Goal: Task Accomplishment & Management: Manage account settings

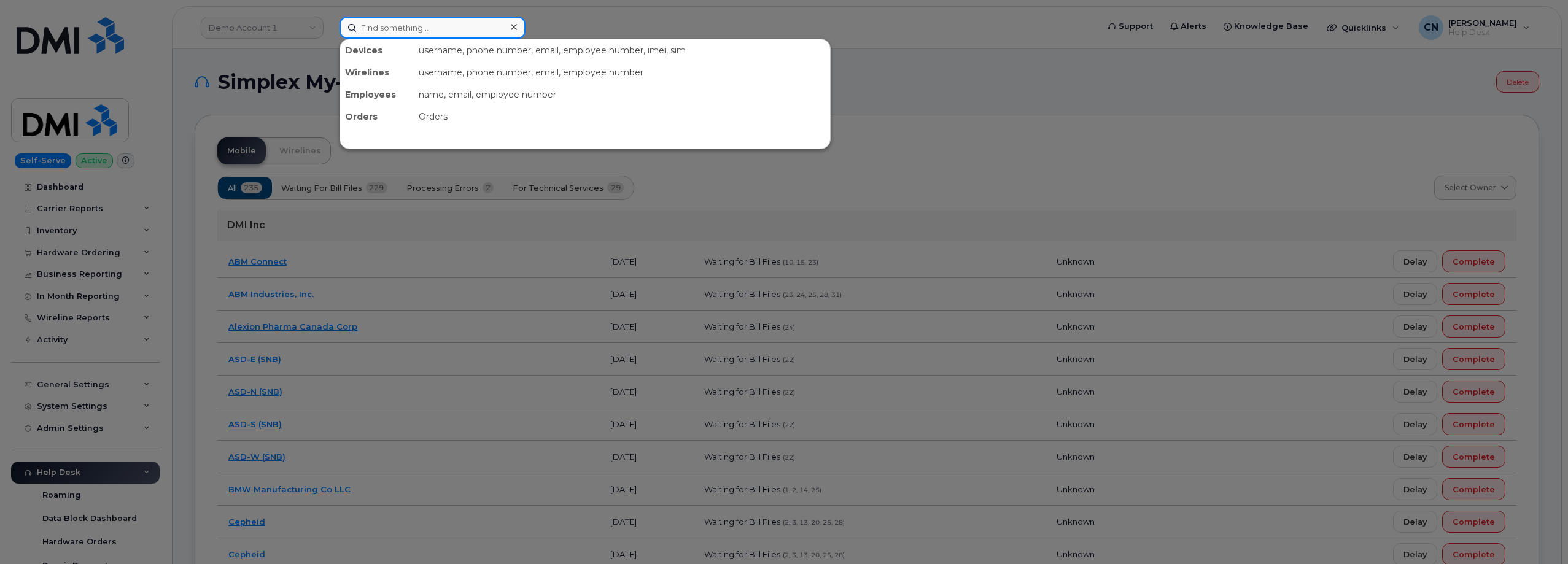
click at [355, 24] on input at bounding box center [432, 28] width 186 height 22
paste input "7207033769"
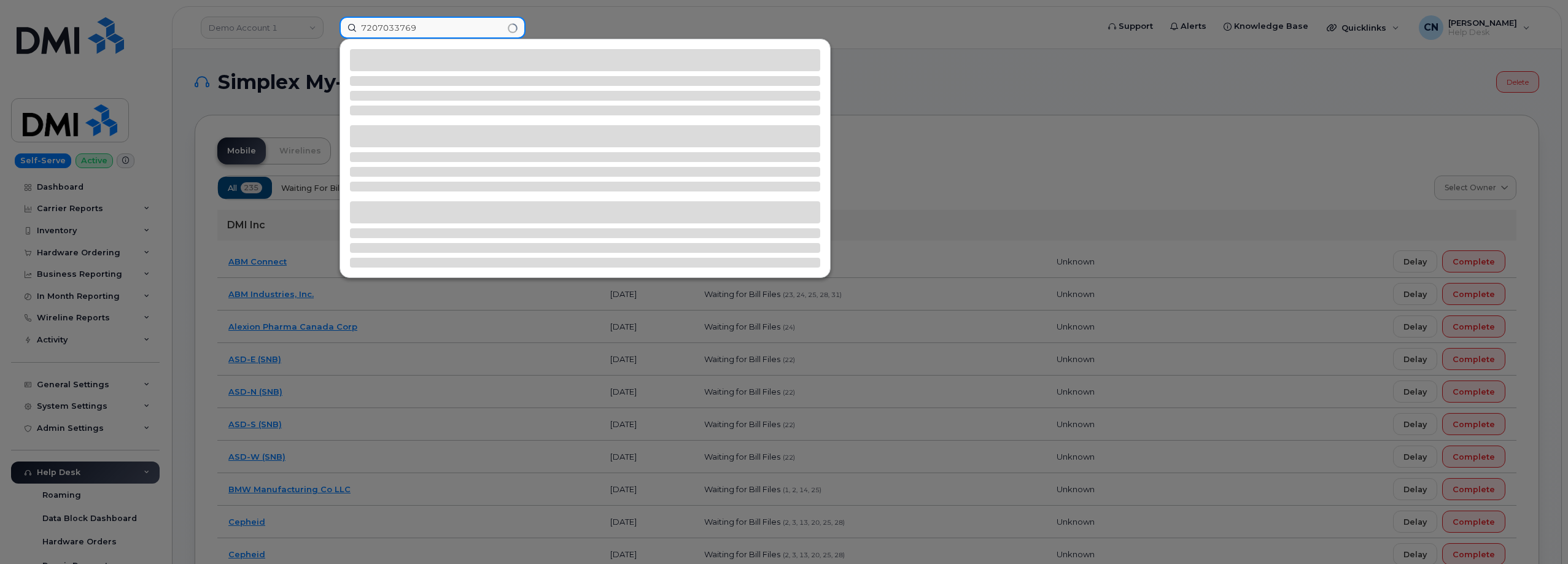
type input "7207033769"
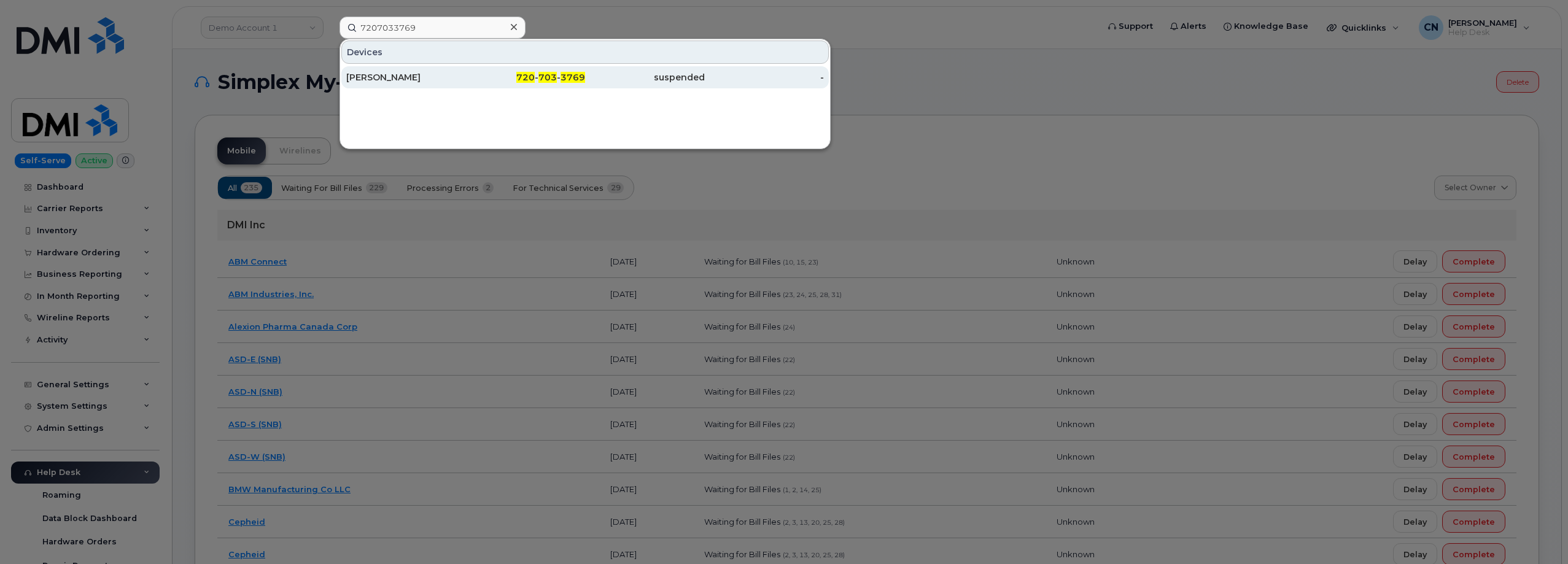
click at [371, 84] on div "AMANDA HARVEY" at bounding box center [406, 77] width 120 height 22
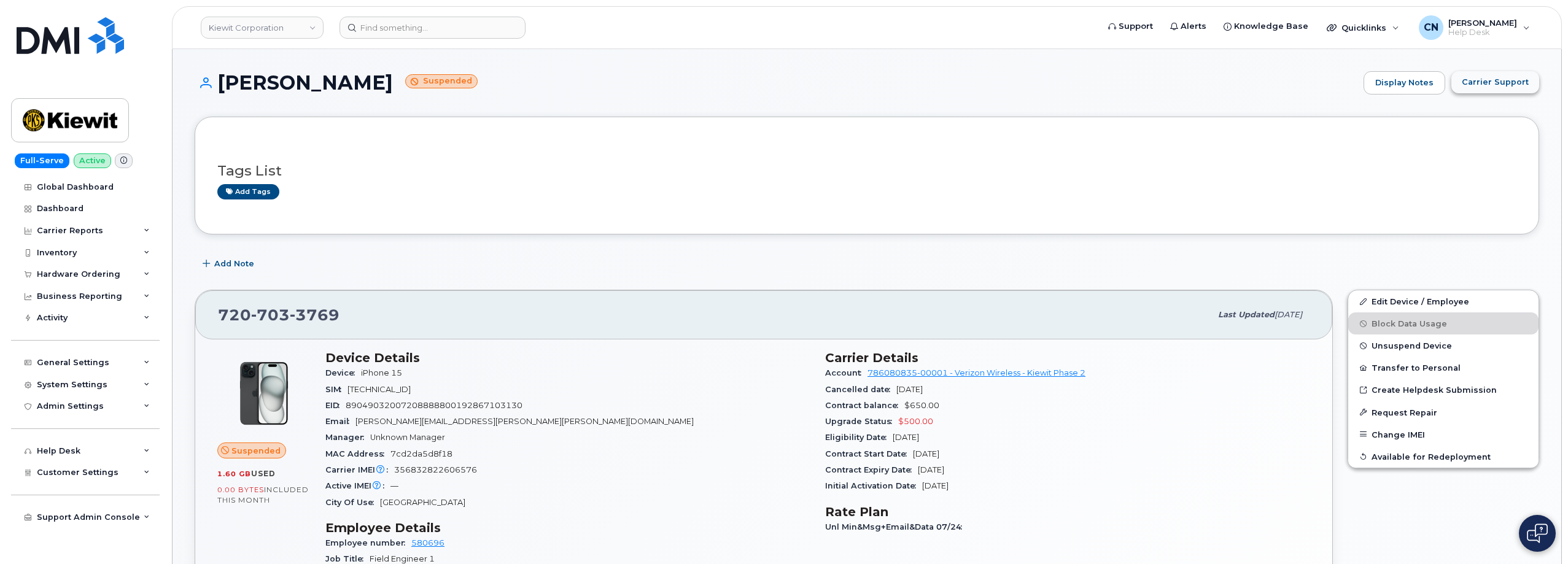
click at [1493, 83] on span "Carrier Support" at bounding box center [1495, 81] width 67 height 12
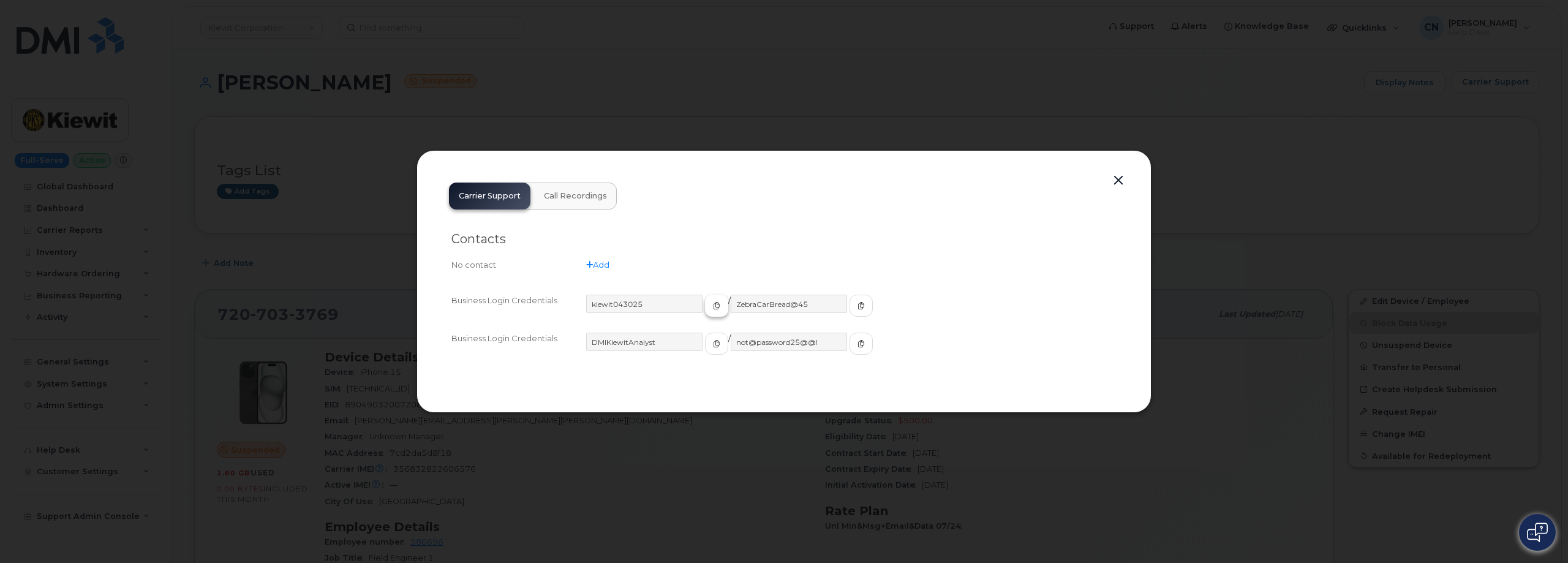
click at [705, 309] on button "button" at bounding box center [717, 306] width 23 height 22
click at [857, 304] on icon "button" at bounding box center [861, 306] width 7 height 7
click at [1106, 185] on div "Carrier Support Call Recordings Contacts No contact Add Business Login Credenti…" at bounding box center [784, 282] width 690 height 218
click at [1117, 183] on button "button" at bounding box center [1118, 181] width 18 height 17
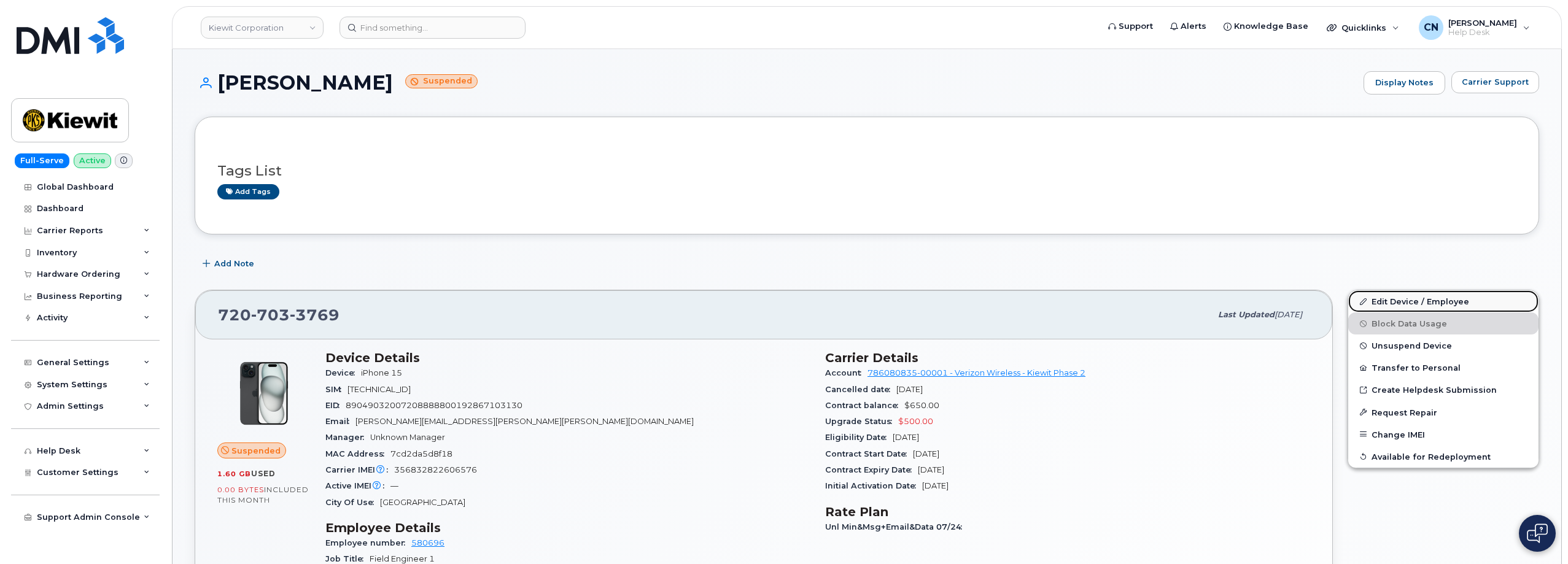
click at [1390, 302] on link "Edit Device / Employee" at bounding box center [1443, 301] width 191 height 22
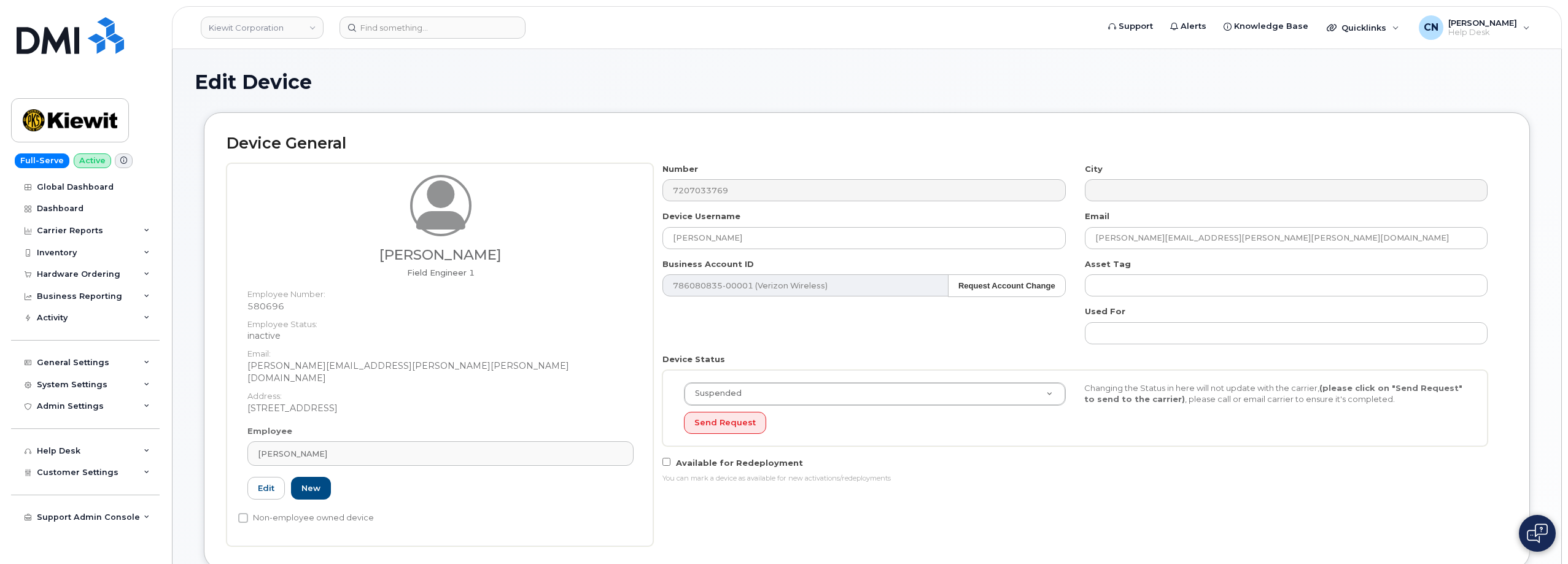
drag, startPoint x: 365, startPoint y: 433, endPoint x: 199, endPoint y: 403, distance: 168.7
click at [201, 403] on div "Device General Amanda Harvey Field Engineer 1 Employee Number: 580696 Employee …" at bounding box center [867, 349] width 1345 height 475
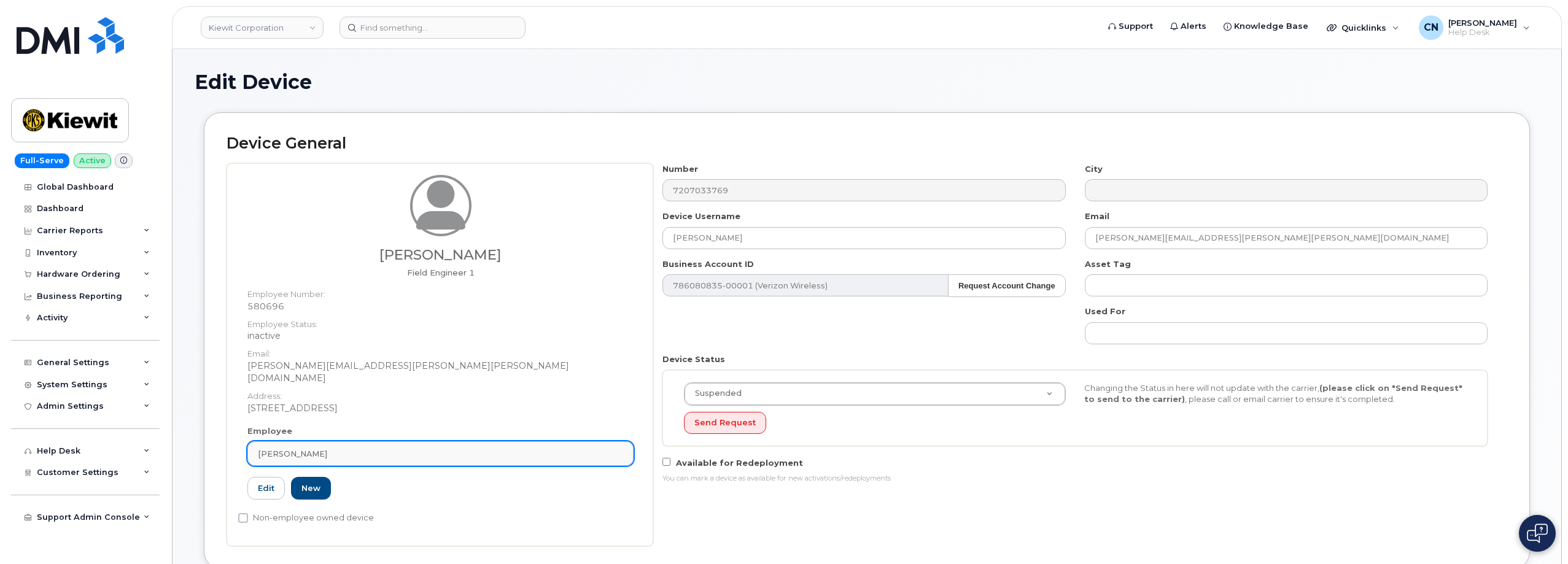
click at [321, 448] on link "[PERSON_NAME]" at bounding box center [440, 454] width 386 height 25
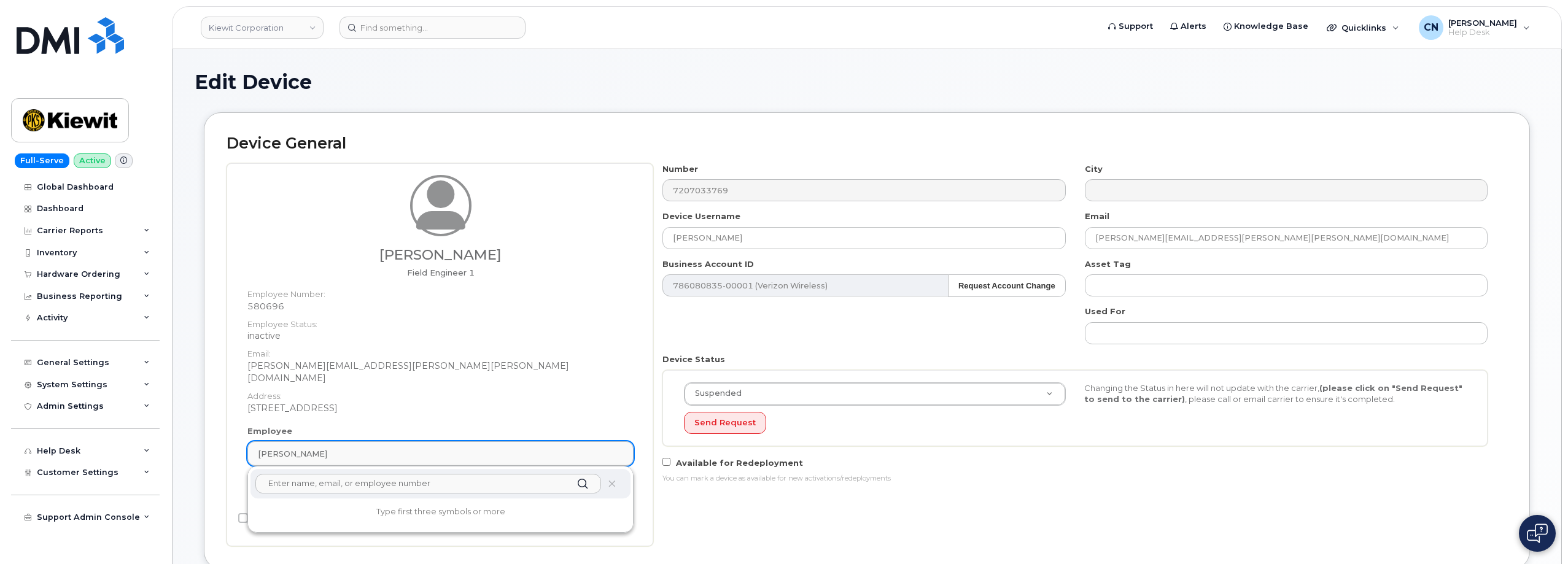
paste input "[PERSON_NAME]"
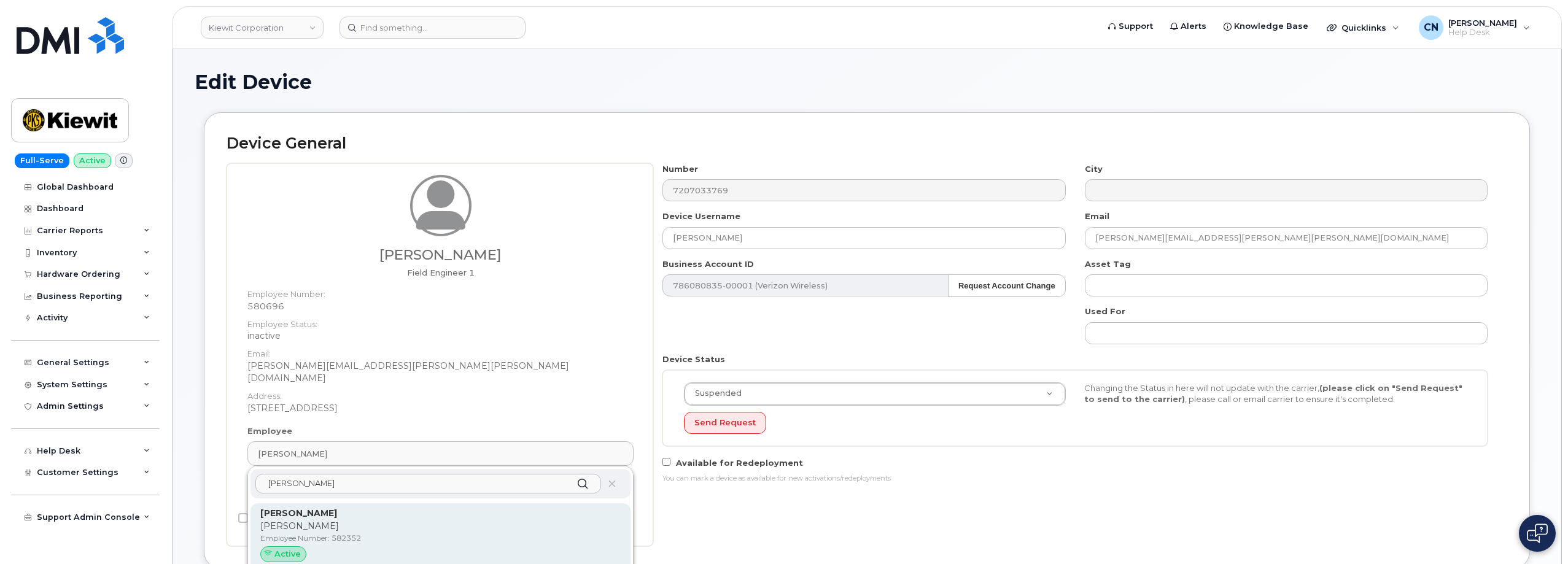
type input "[PERSON_NAME]"
click at [310, 533] on p "Employee Number: 582352" at bounding box center [440, 538] width 360 height 11
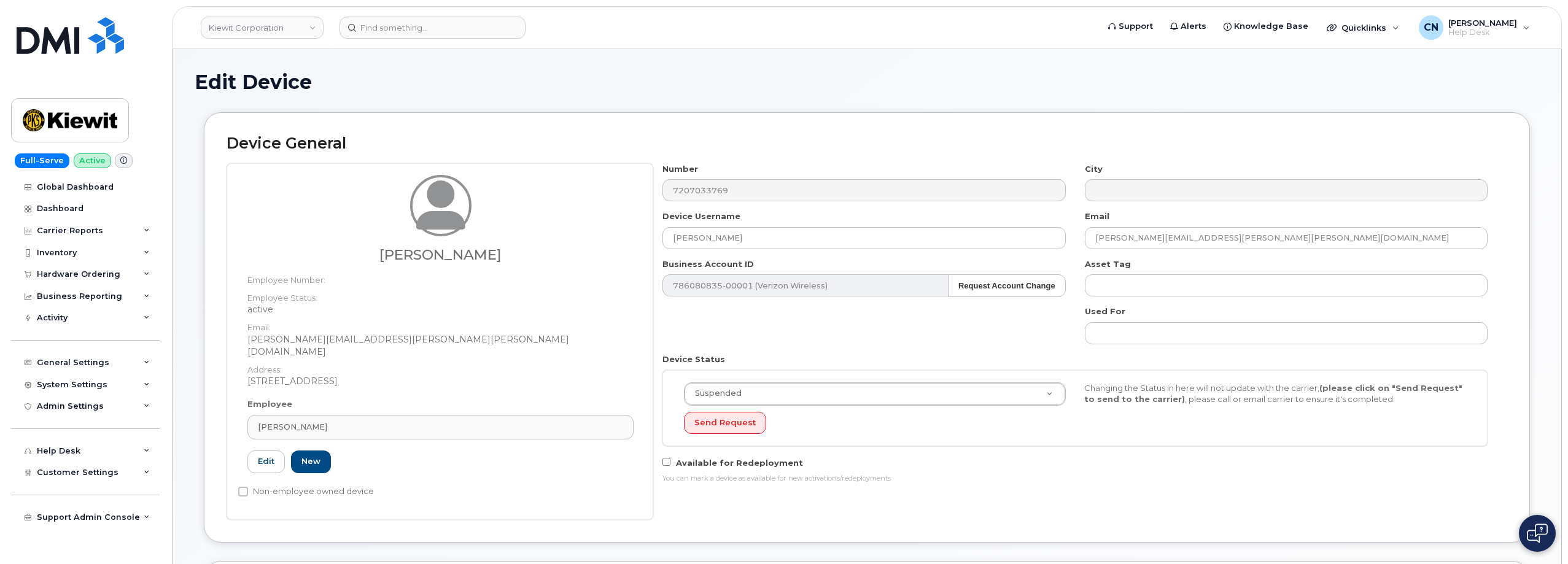
type input "582352"
type input "[PERSON_NAME]"
type input "nolan.earnest@kiewit.com"
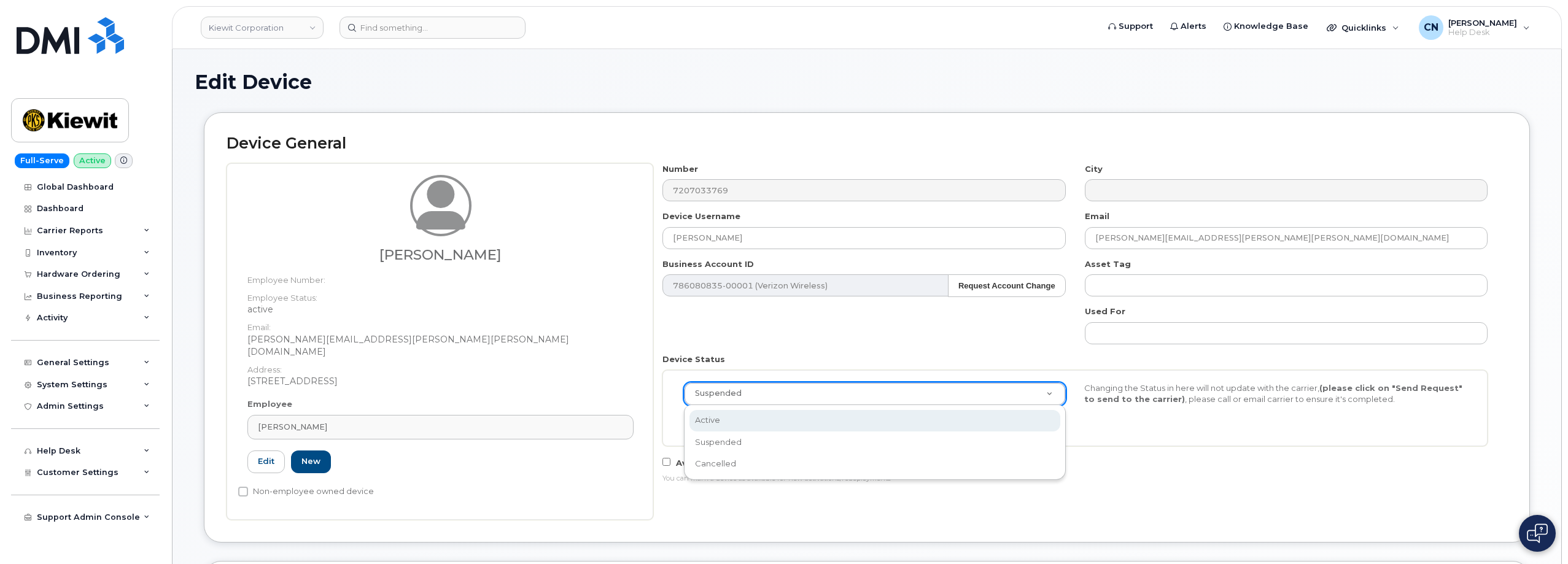
select select "active"
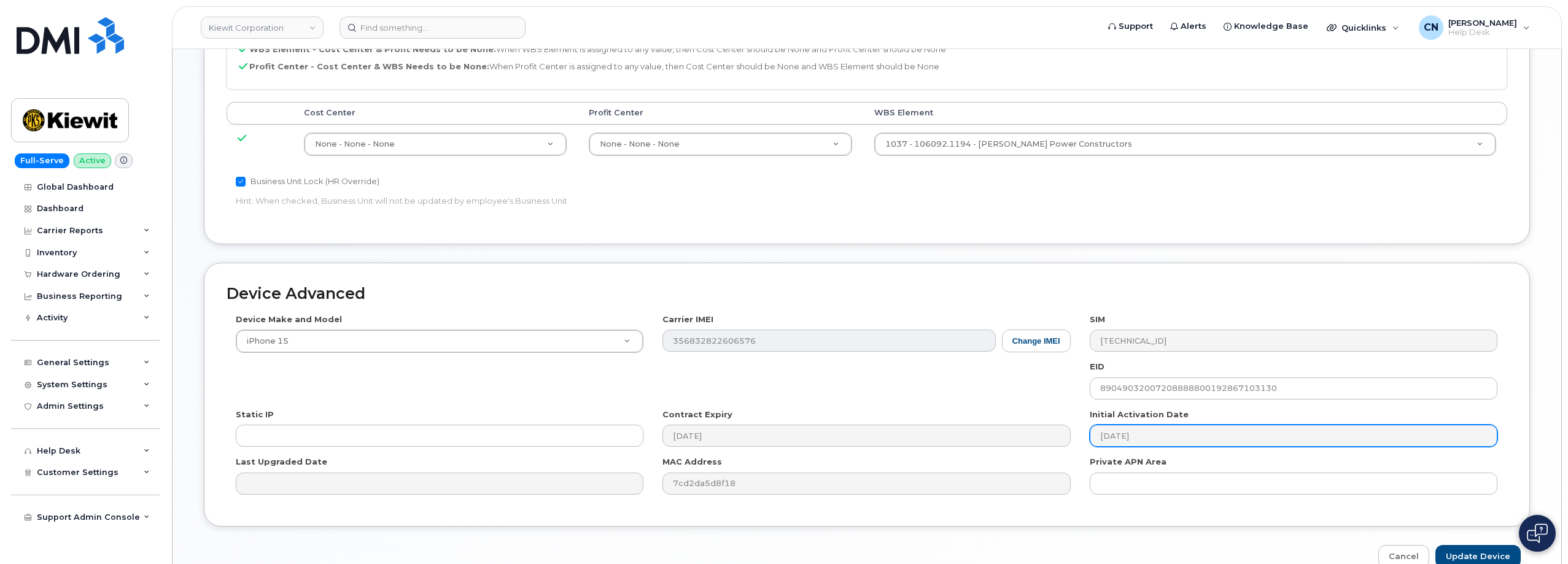
scroll to position [671, 0]
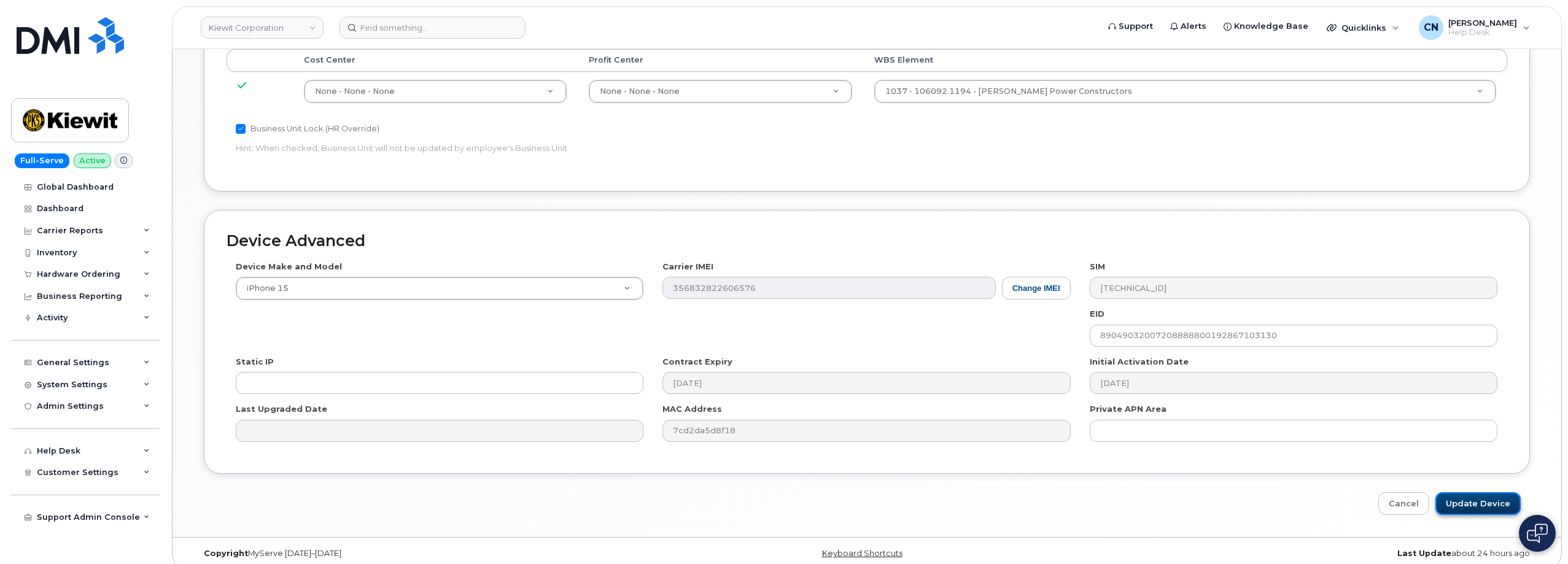
click at [1451, 492] on input "Update Device" at bounding box center [1478, 503] width 85 height 23
type input "Saving..."
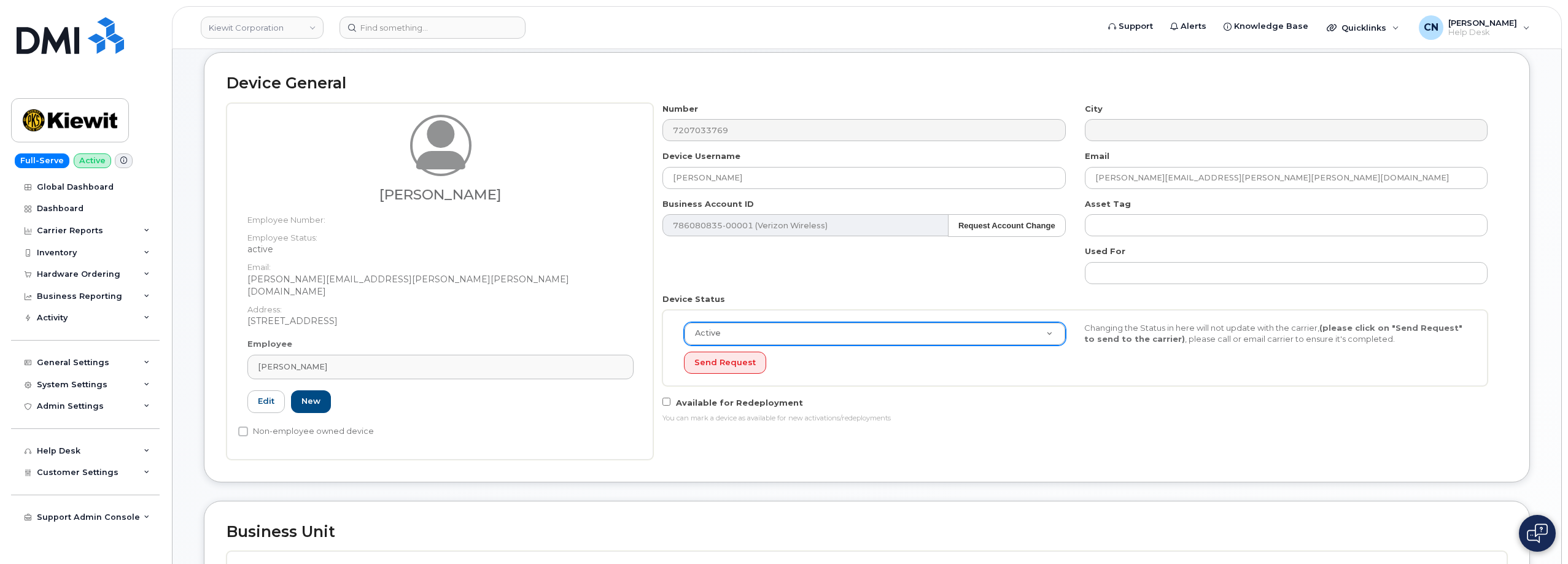
scroll to position [0, 0]
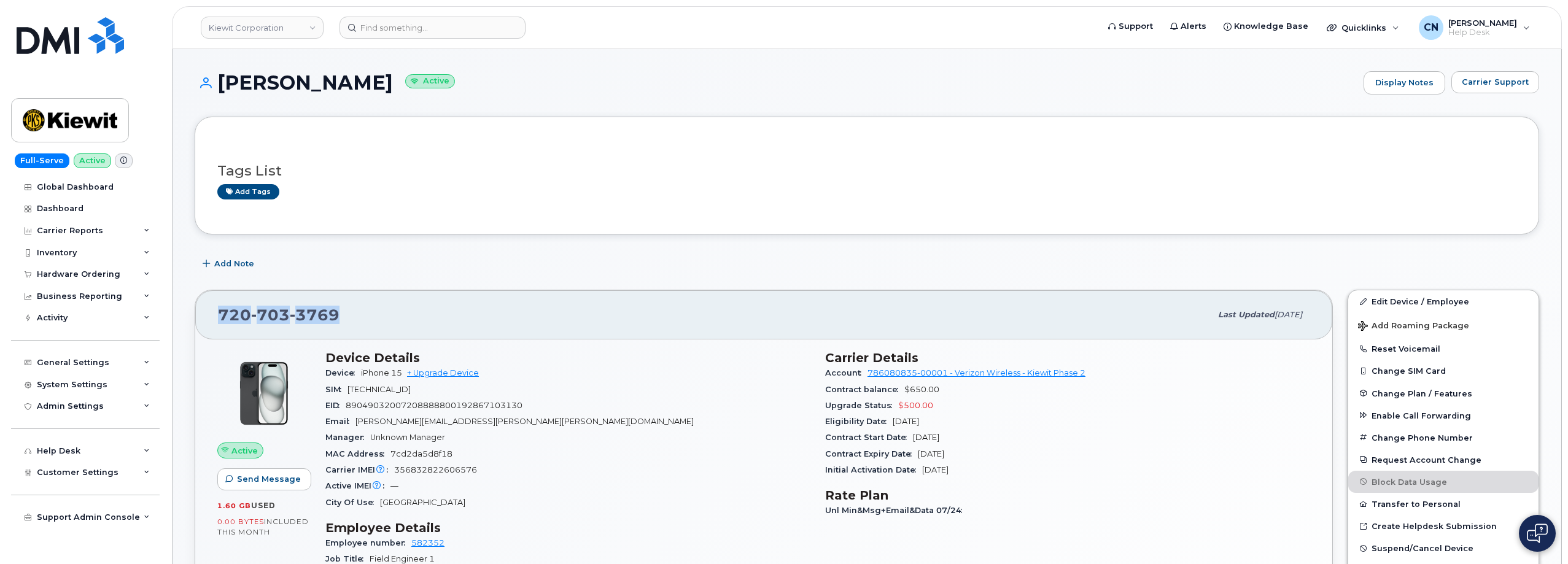
drag, startPoint x: 349, startPoint y: 313, endPoint x: 217, endPoint y: 311, distance: 132.0
click at [217, 311] on div "[PHONE_NUMBER] Last updated [DATE]" at bounding box center [763, 315] width 1137 height 49
copy span "[PHONE_NUMBER]"
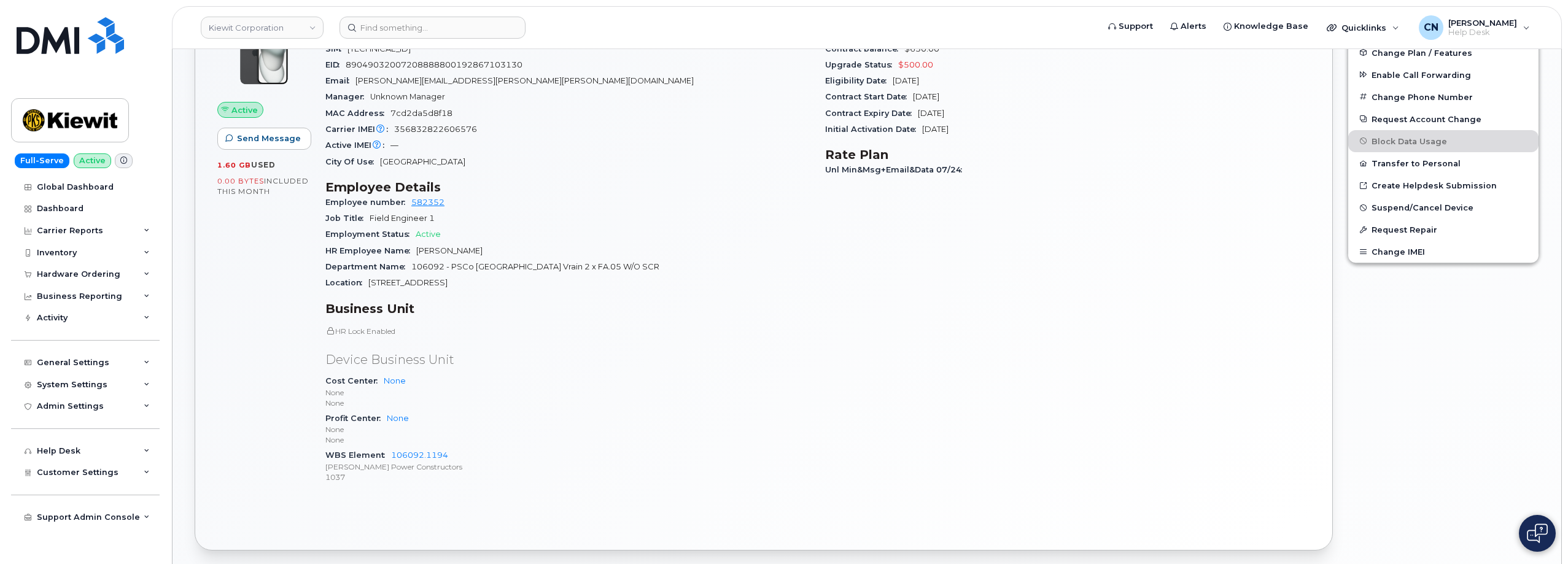
scroll to position [368, 0]
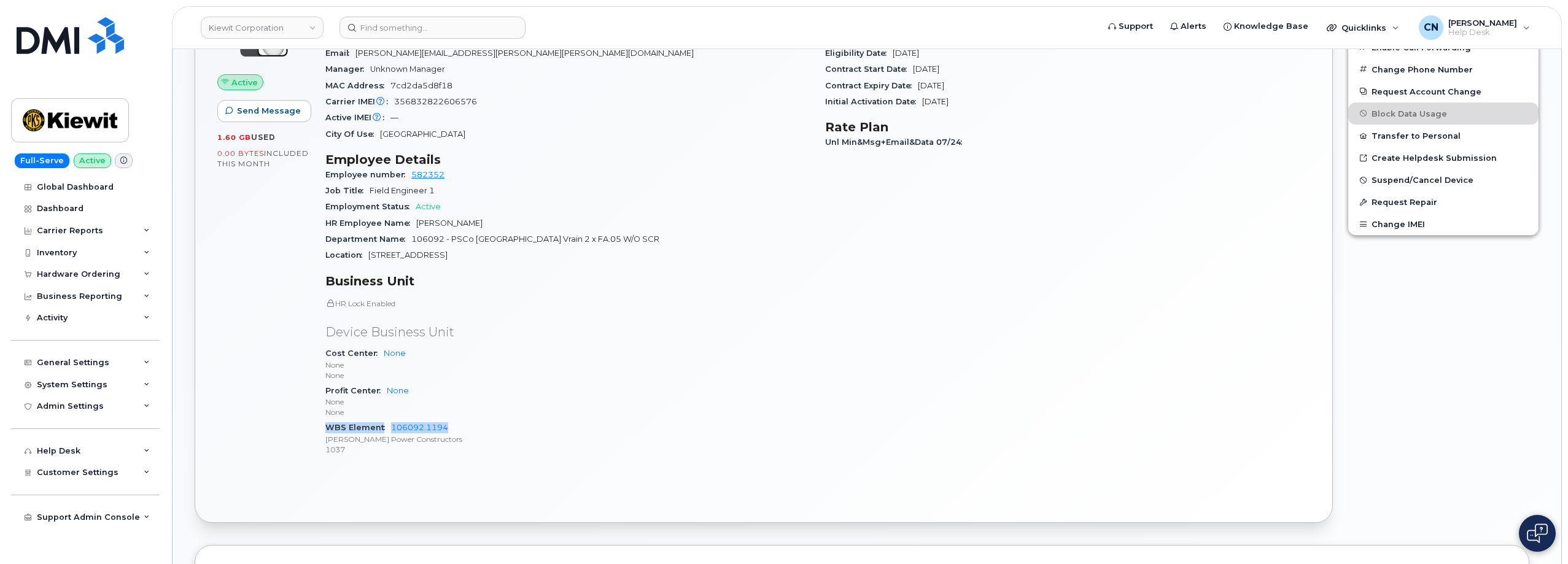
drag, startPoint x: 451, startPoint y: 426, endPoint x: 326, endPoint y: 420, distance: 125.1
click at [326, 420] on div "WBS Element 106092.1194 [PERSON_NAME] Power Constructors 1037" at bounding box center [567, 438] width 485 height 38
copy div "WBS Element 106092.1194"
click at [419, 20] on input at bounding box center [432, 28] width 186 height 22
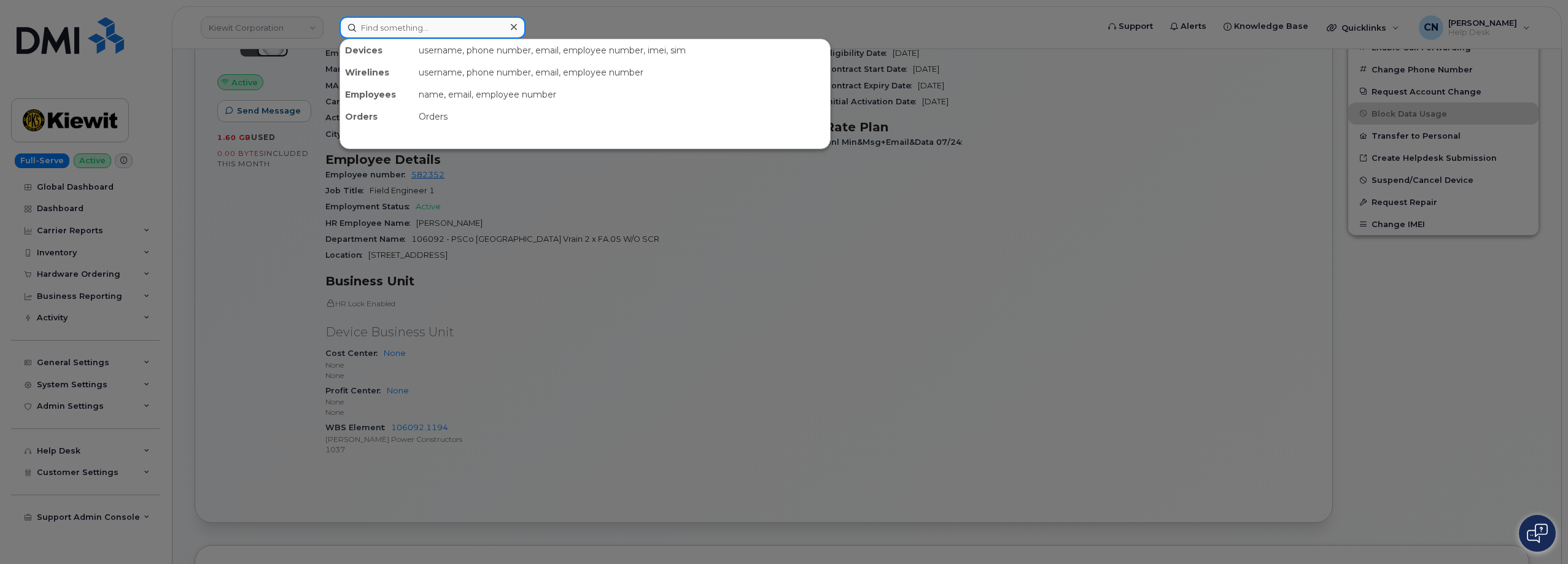
paste input "6365891565"
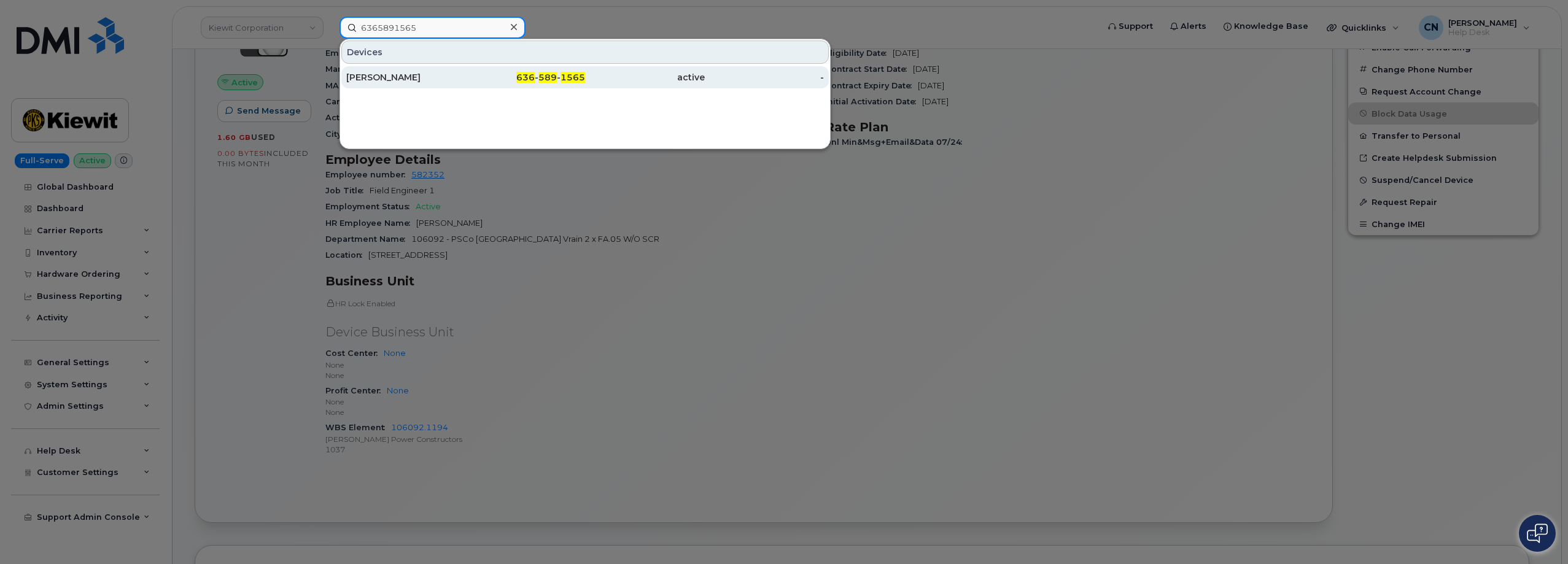
type input "6365891565"
click at [466, 70] on div "[PERSON_NAME]" at bounding box center [526, 77] width 120 height 22
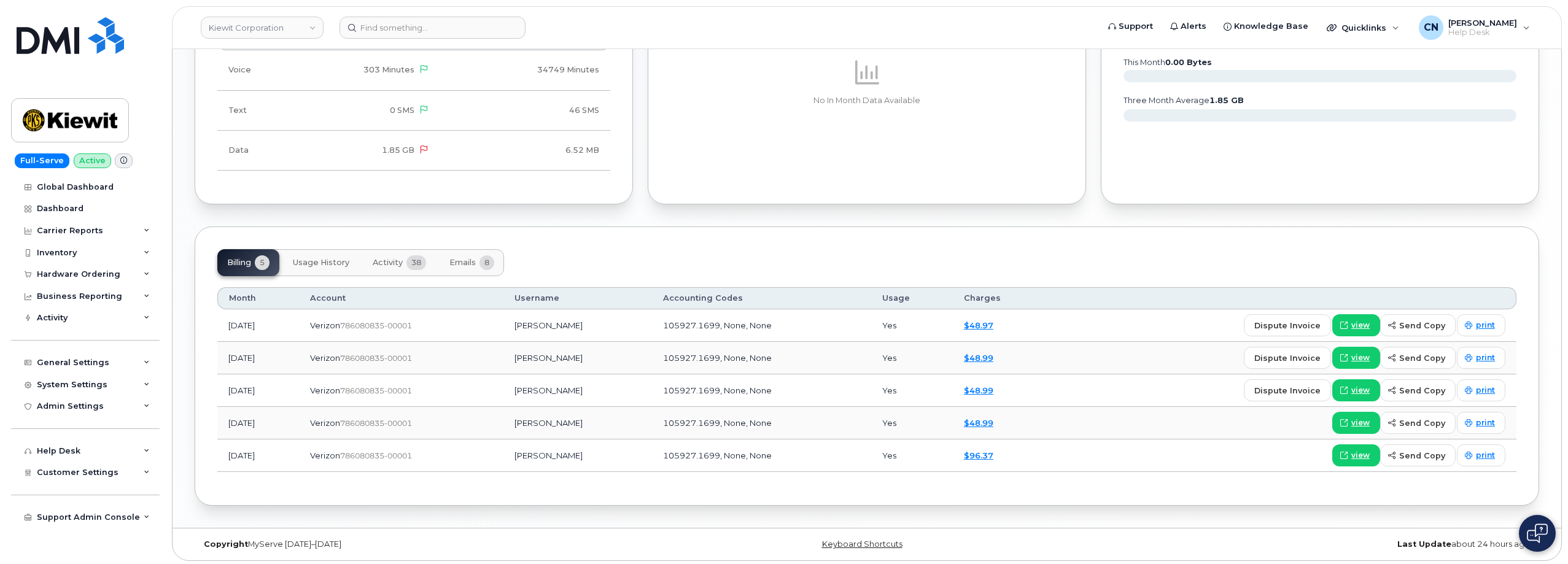
scroll to position [1277, 0]
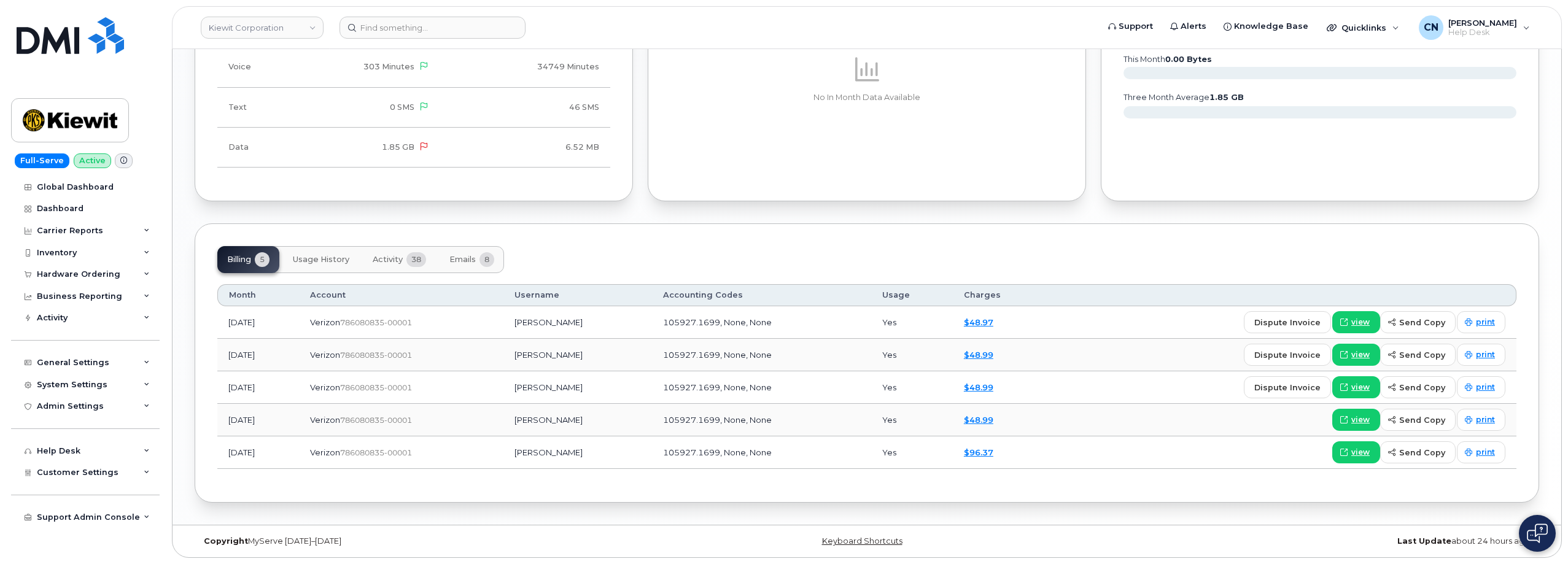
click at [377, 263] on span "Activity" at bounding box center [387, 260] width 30 height 10
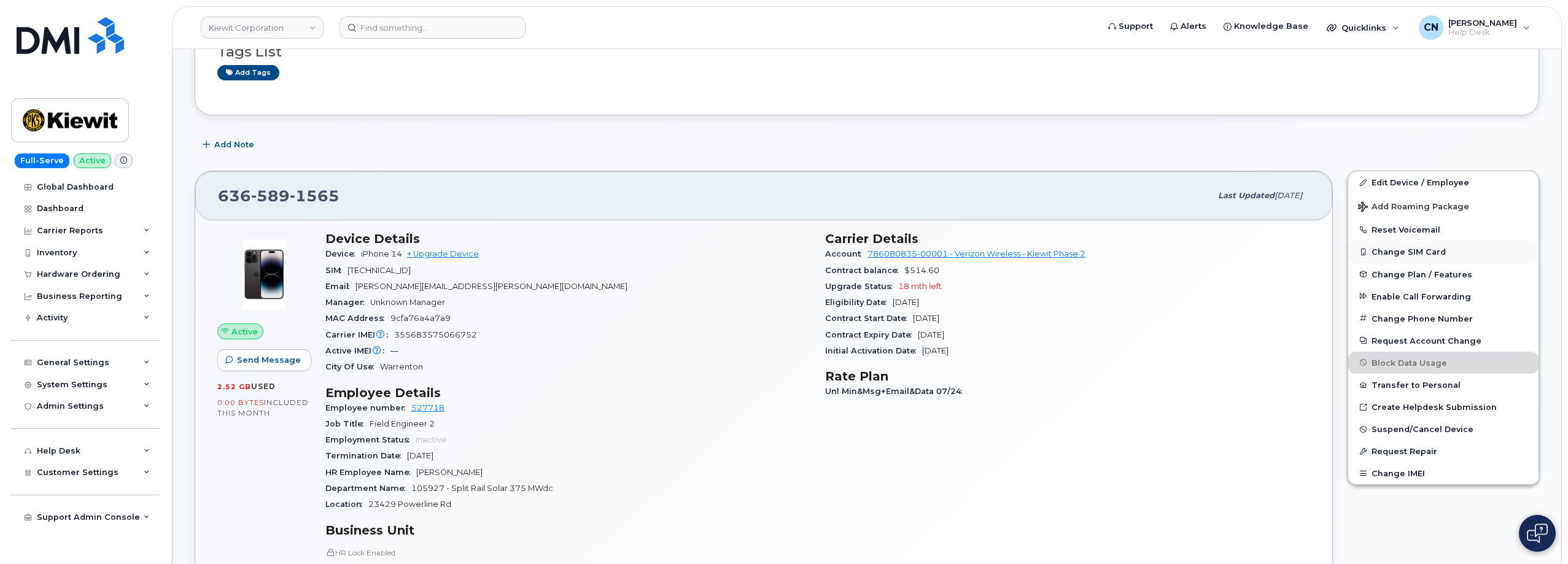
scroll to position [245, 0]
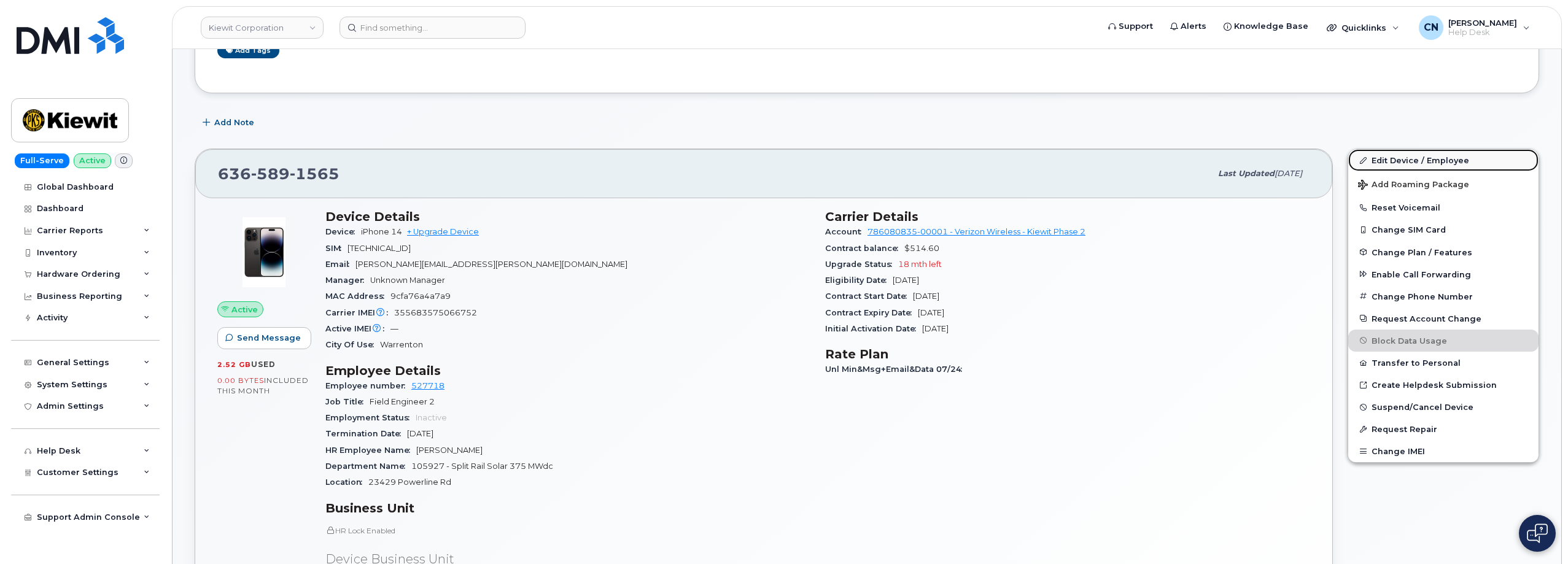
click at [1398, 163] on link "Edit Device / Employee" at bounding box center [1443, 160] width 191 height 22
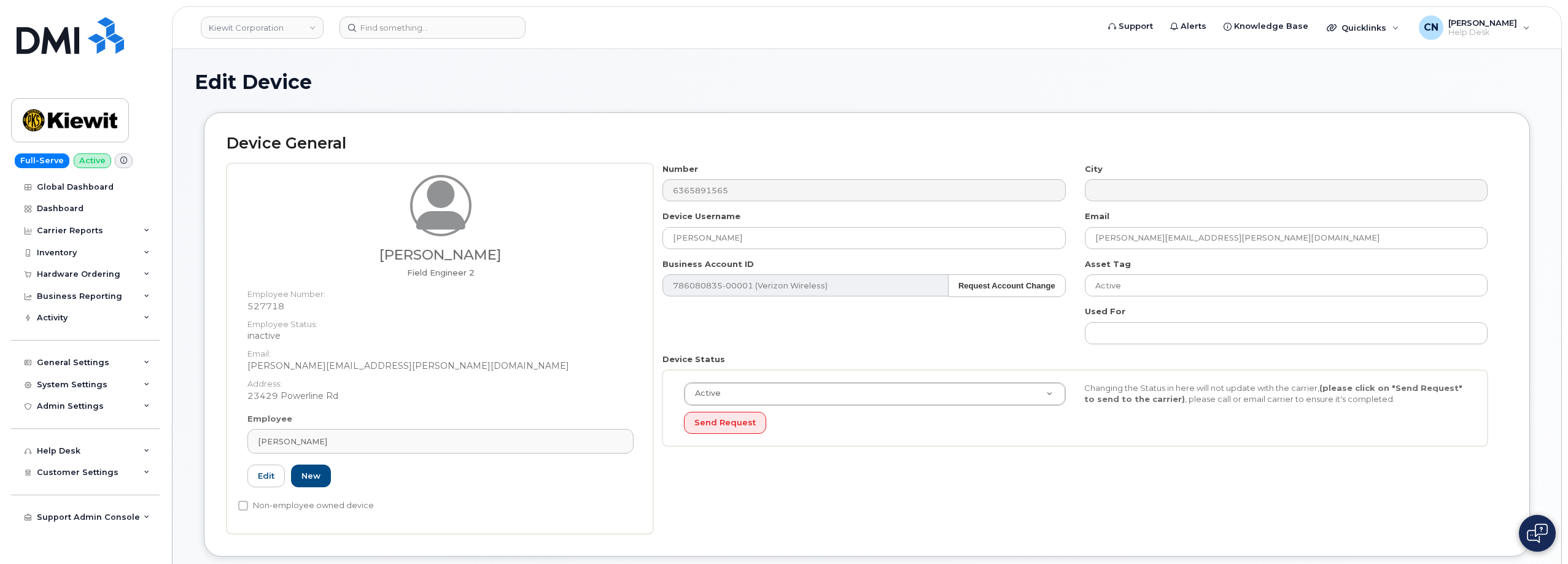
drag, startPoint x: 342, startPoint y: 435, endPoint x: 203, endPoint y: 427, distance: 139.2
click at [202, 425] on div "Device General Brenna Alloy Field Engineer 2 Employee Number: 527718 Employee S…" at bounding box center [867, 343] width 1345 height 462
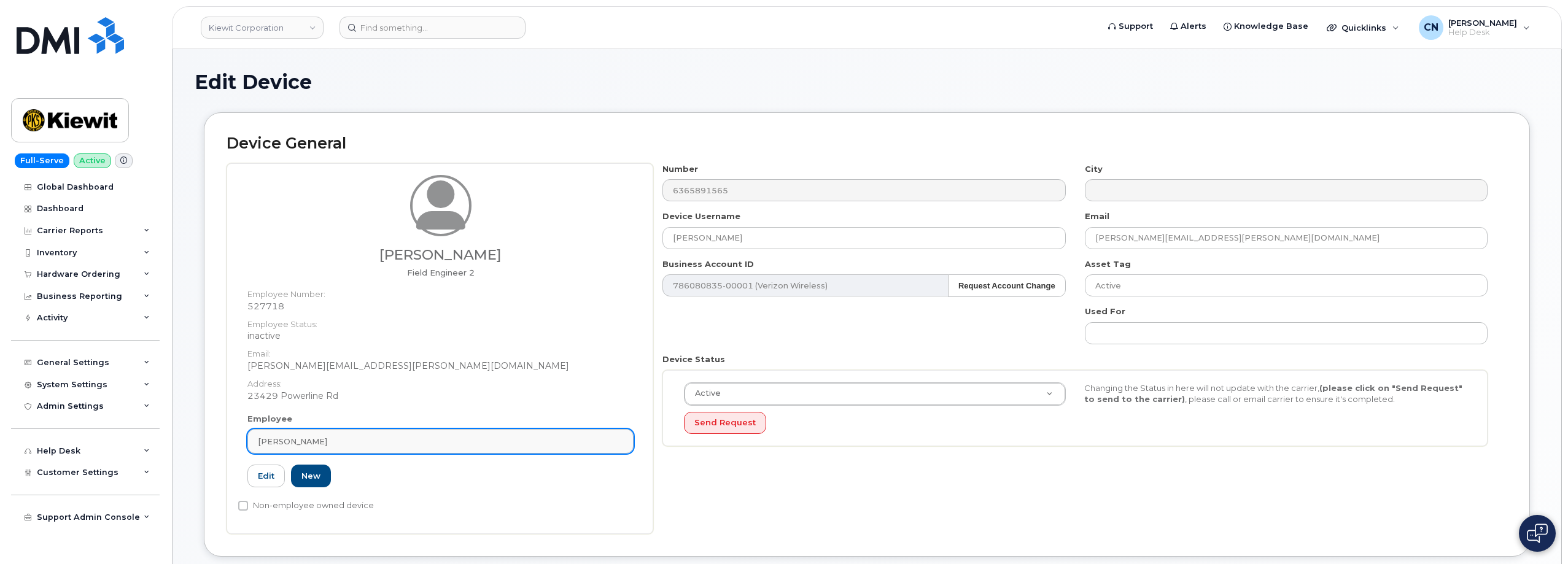
click at [315, 453] on link "Brenna Alloy" at bounding box center [440, 441] width 386 height 25
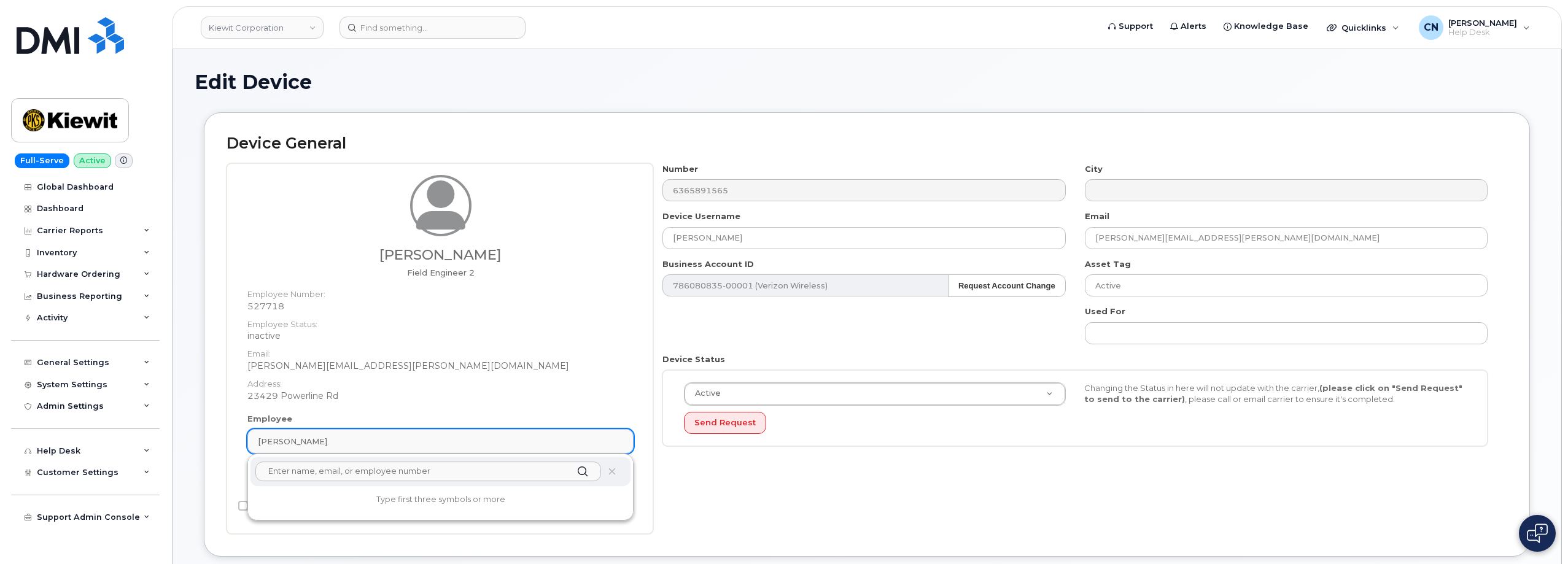
paste input "[PERSON_NAME]"
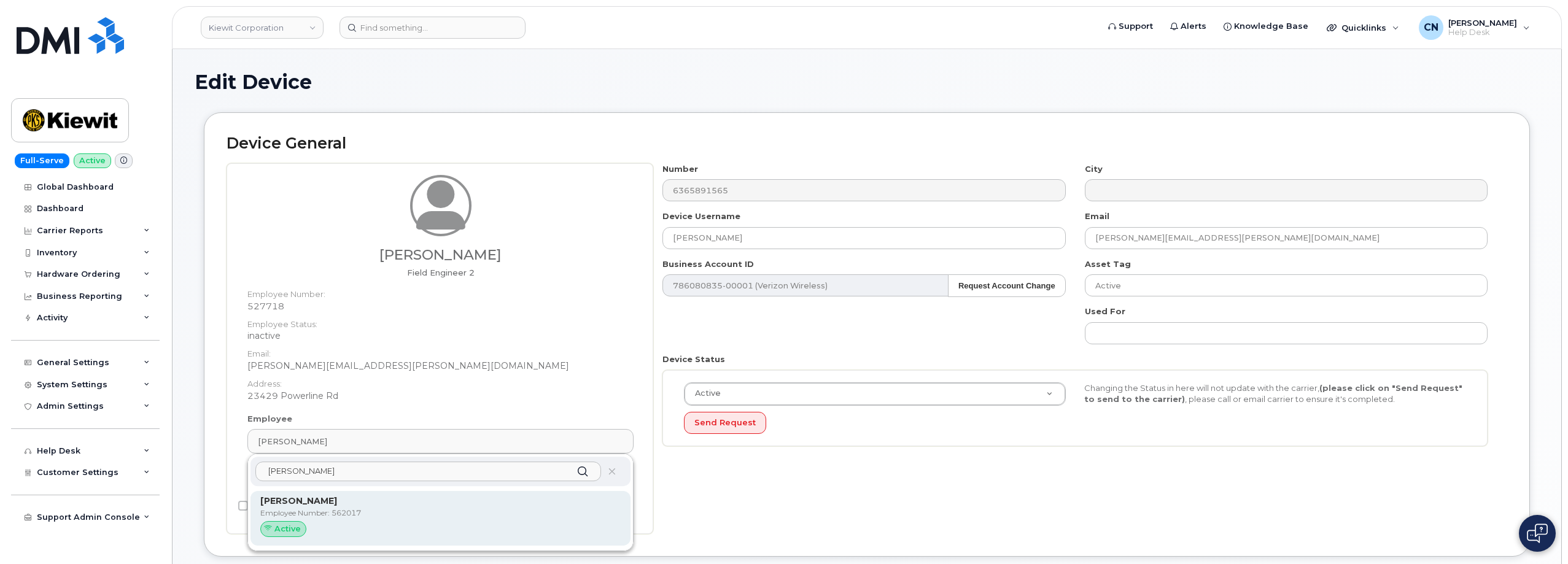
type input "[PERSON_NAME]"
click at [316, 509] on p "Employee Number: 562017" at bounding box center [440, 513] width 360 height 11
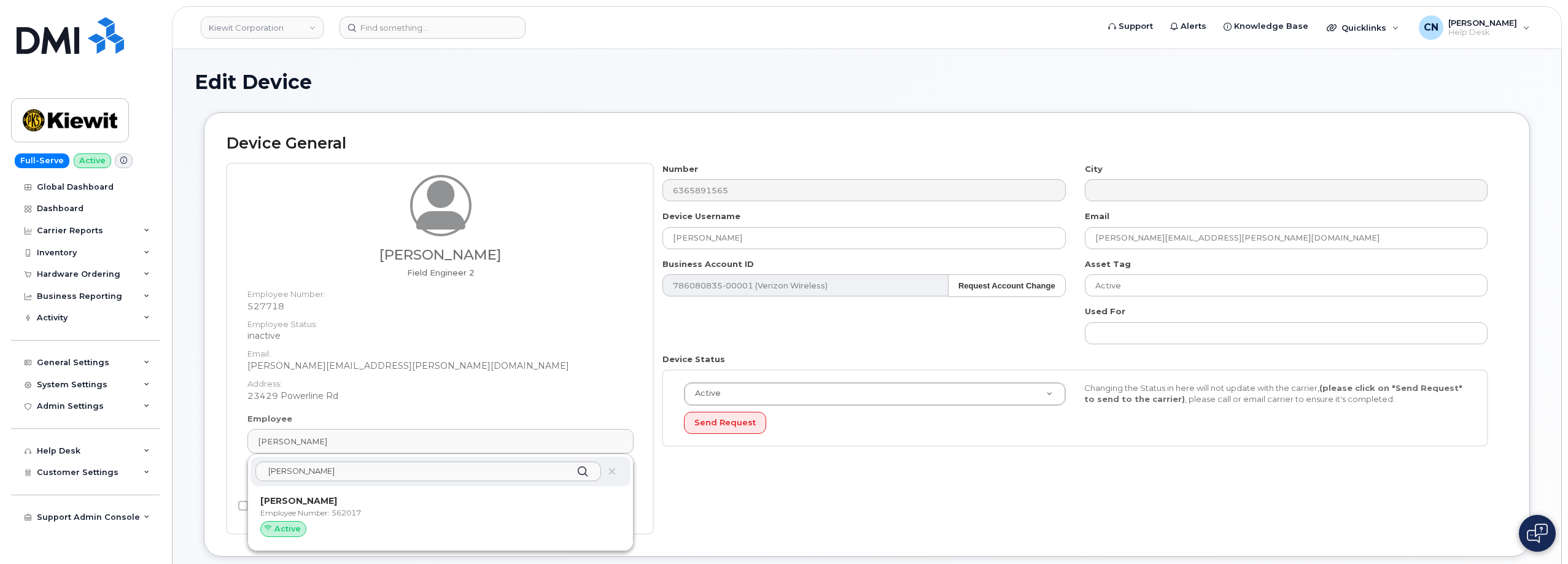
type input "562017"
type input "[PERSON_NAME]"
type input "[PERSON_NAME][EMAIL_ADDRESS][PERSON_NAME][DOMAIN_NAME]"
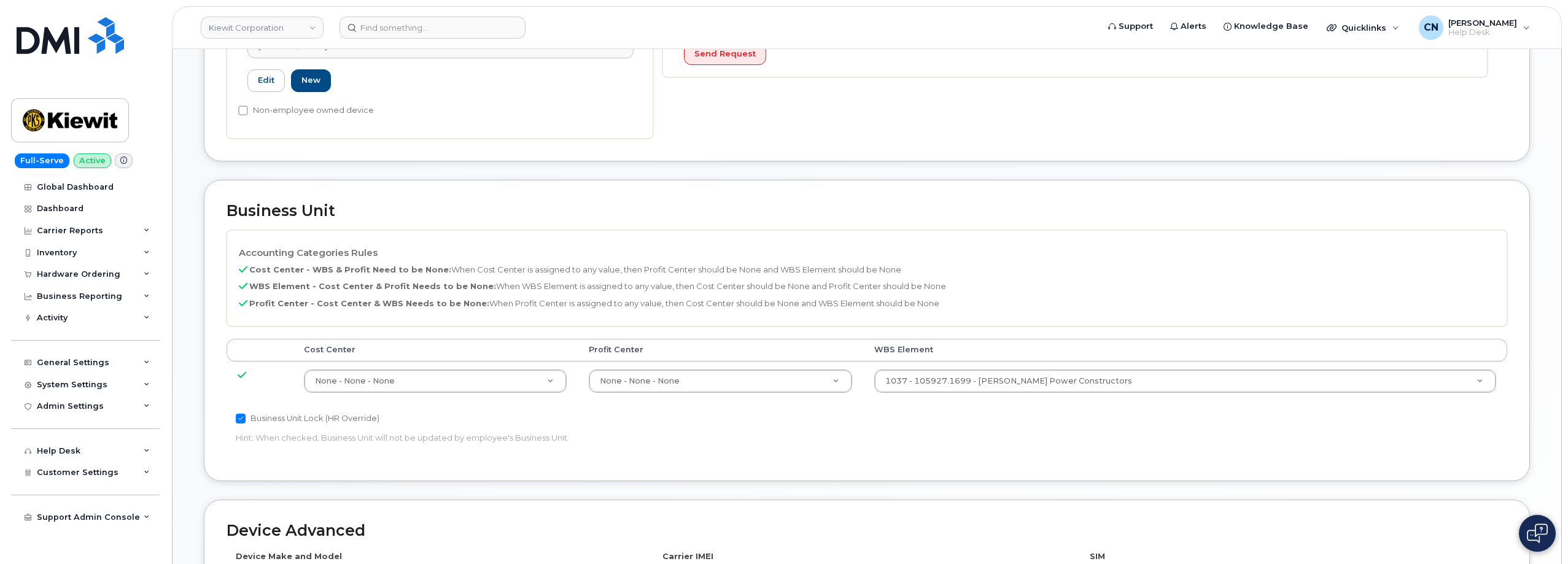
scroll to position [671, 0]
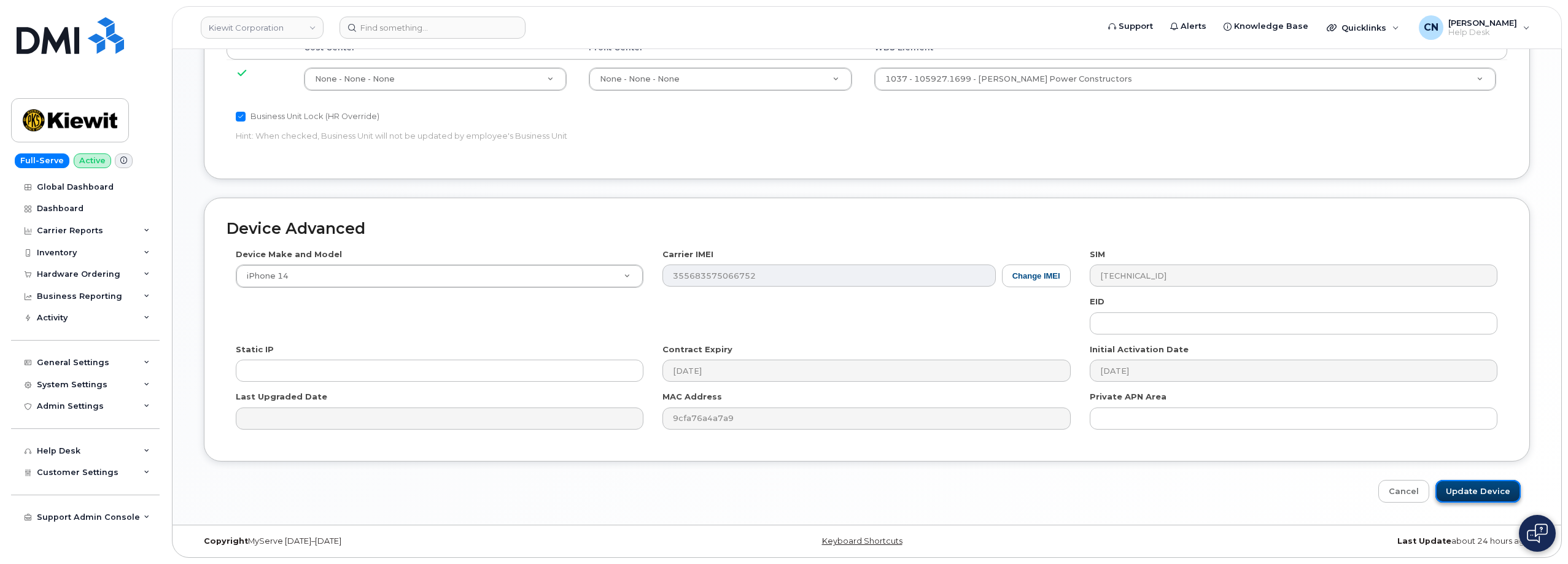
click at [1480, 488] on input "Update Device" at bounding box center [1478, 491] width 85 height 23
type input "Saving..."
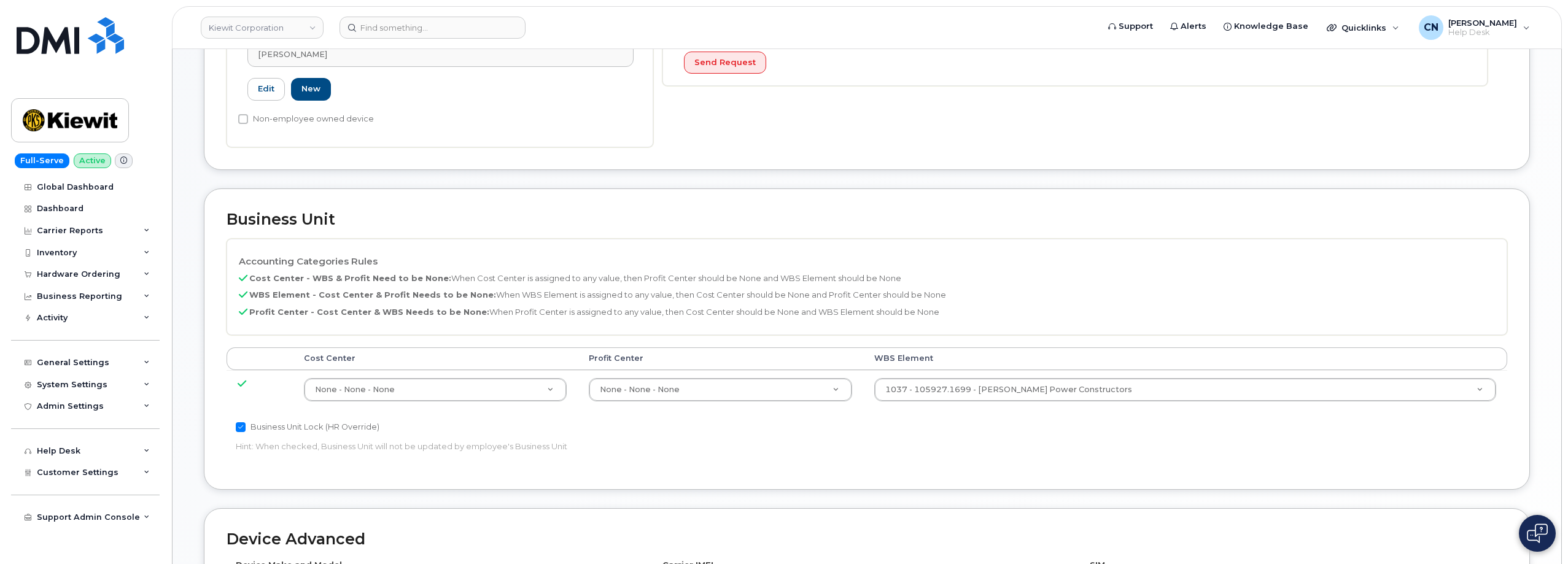
scroll to position [368, 0]
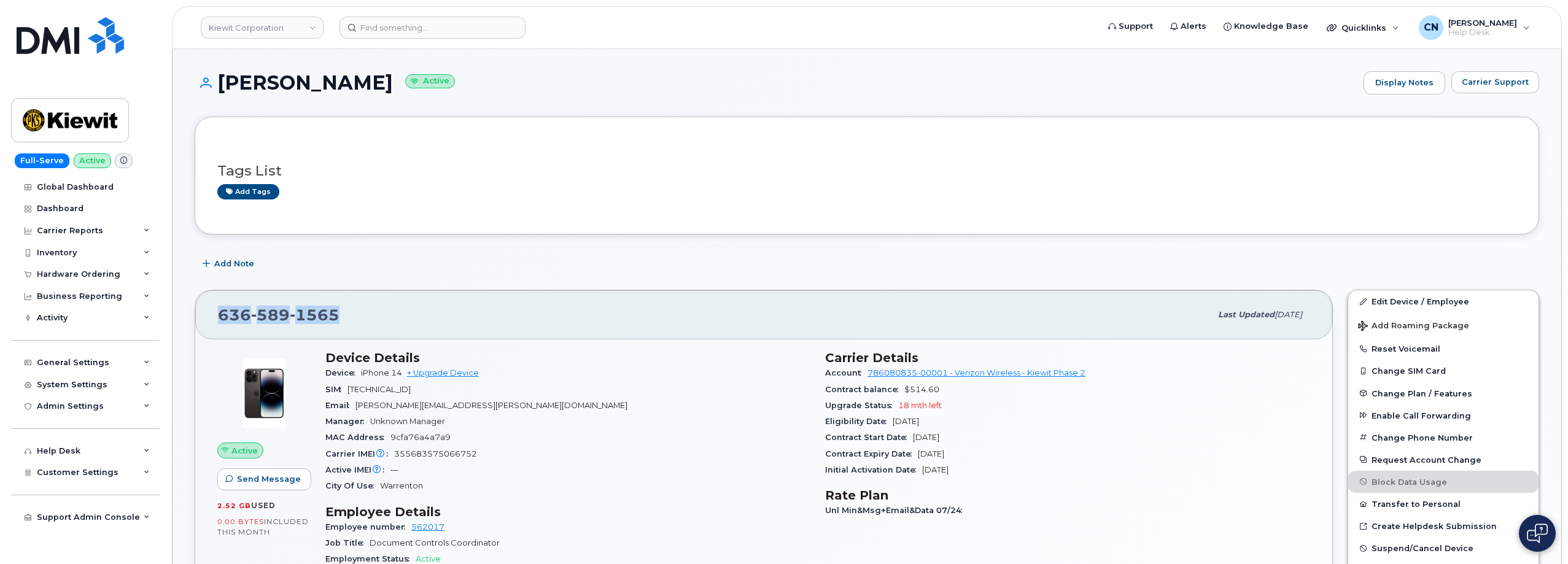
drag, startPoint x: 362, startPoint y: 325, endPoint x: 213, endPoint y: 327, distance: 149.0
click at [213, 327] on div "[PHONE_NUMBER] Last updated [DATE]" at bounding box center [763, 315] width 1137 height 49
copy span "[PHONE_NUMBER]"
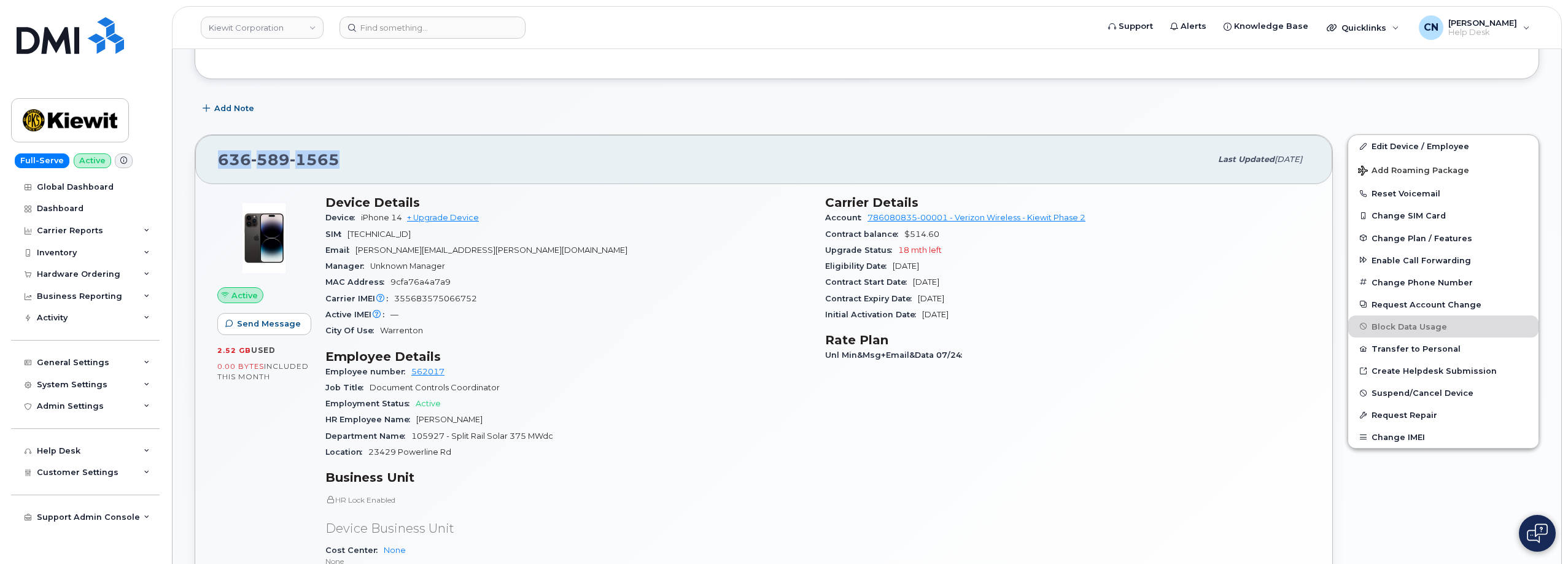
scroll to position [184, 0]
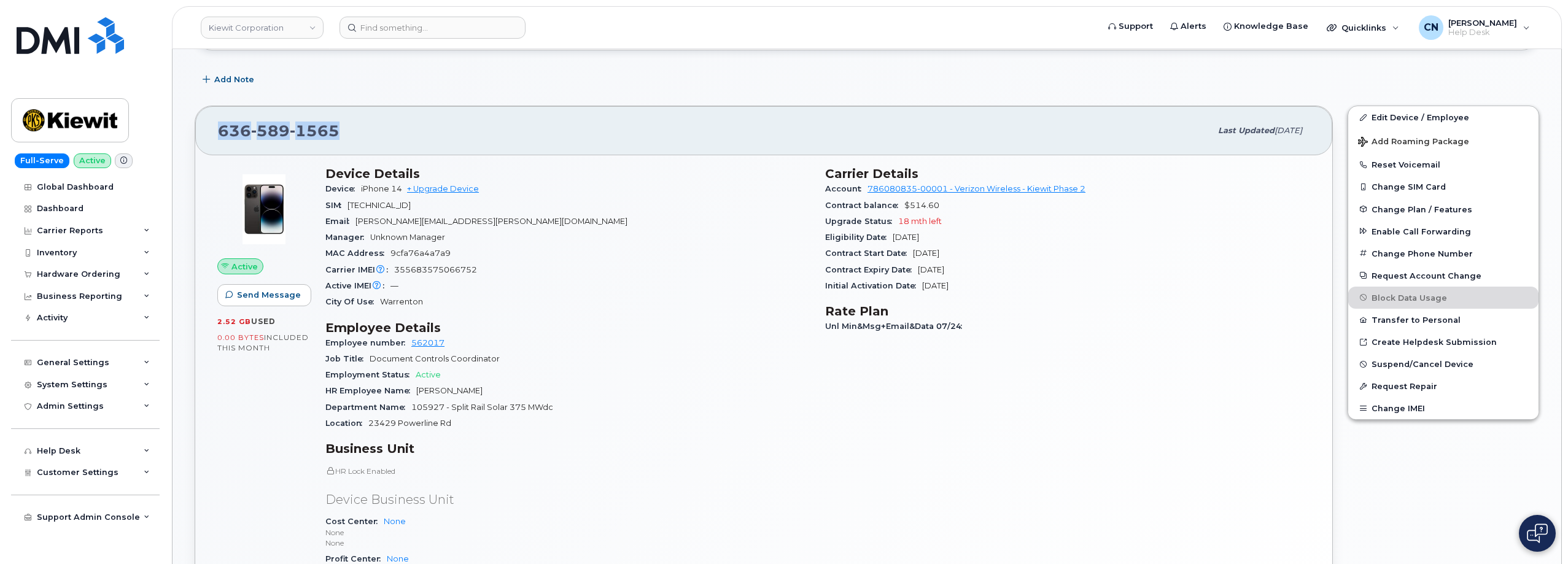
copy span "[PHONE_NUMBER]"
click at [436, 26] on input at bounding box center [432, 28] width 186 height 22
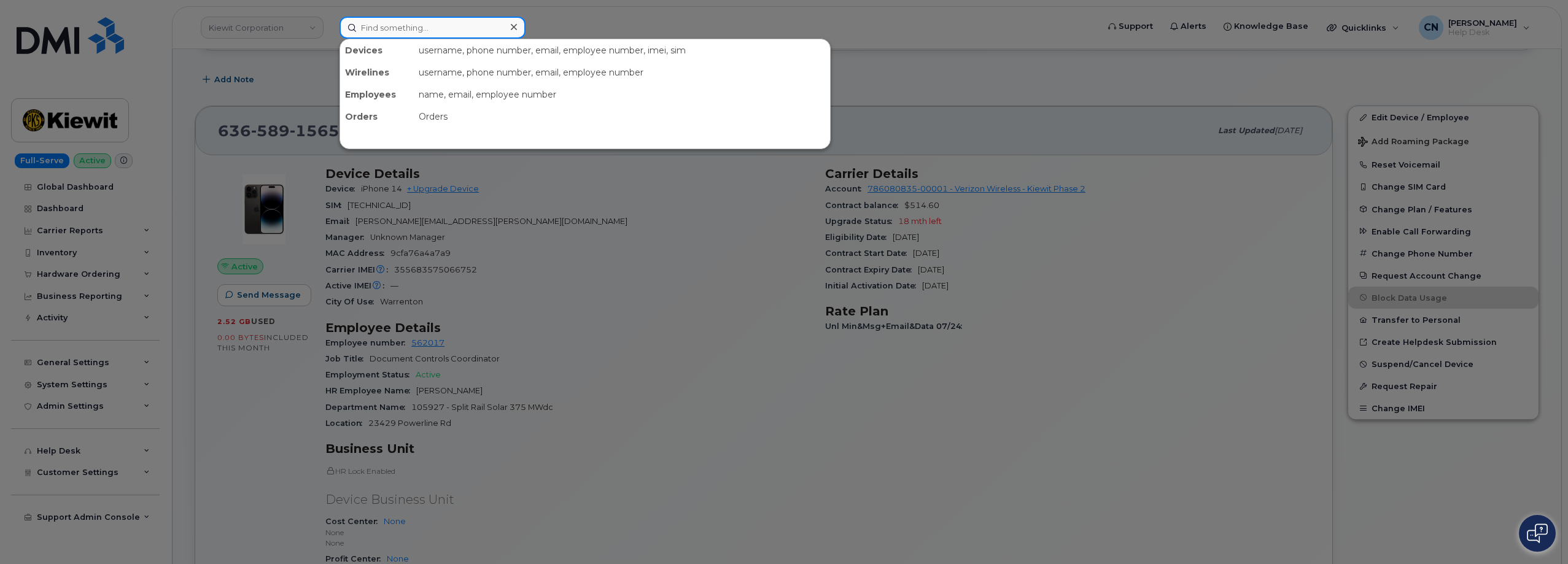
paste input "3065148773"
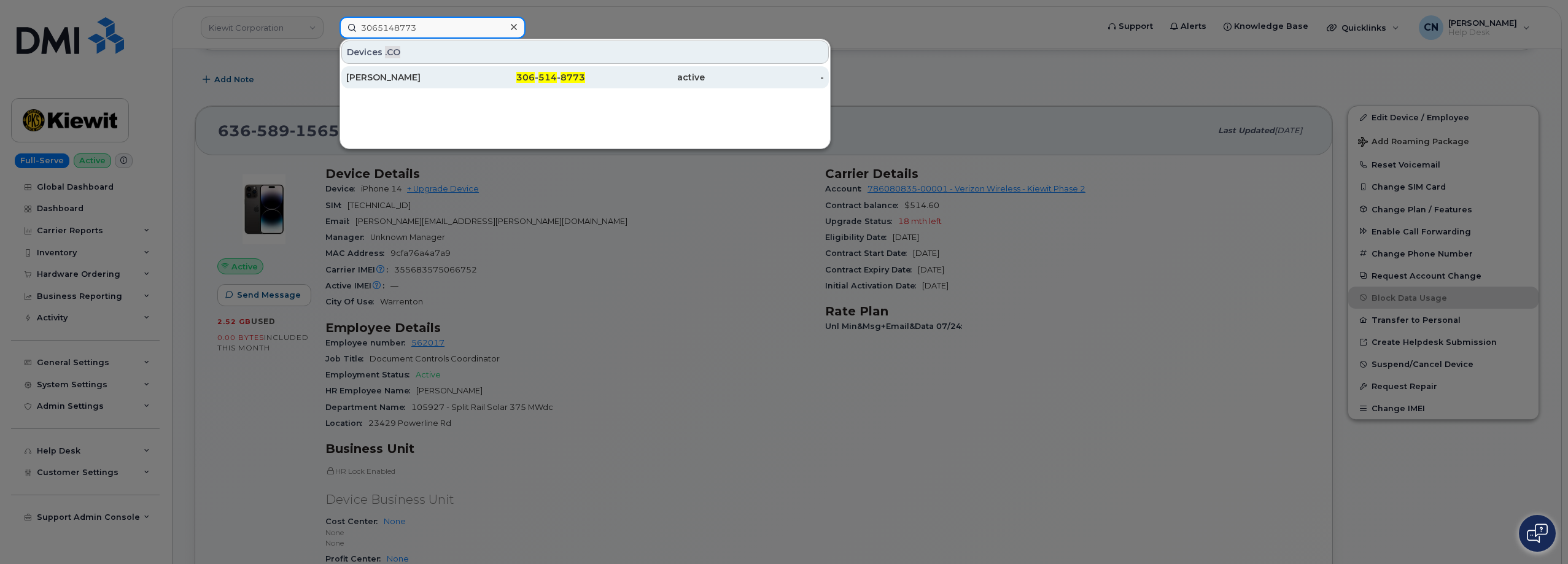
type input "3065148773"
drag, startPoint x: 374, startPoint y: 88, endPoint x: 358, endPoint y: 78, distance: 18.9
click at [466, 88] on div "[PERSON_NAME]" at bounding box center [526, 77] width 120 height 22
